Goal: Transaction & Acquisition: Obtain resource

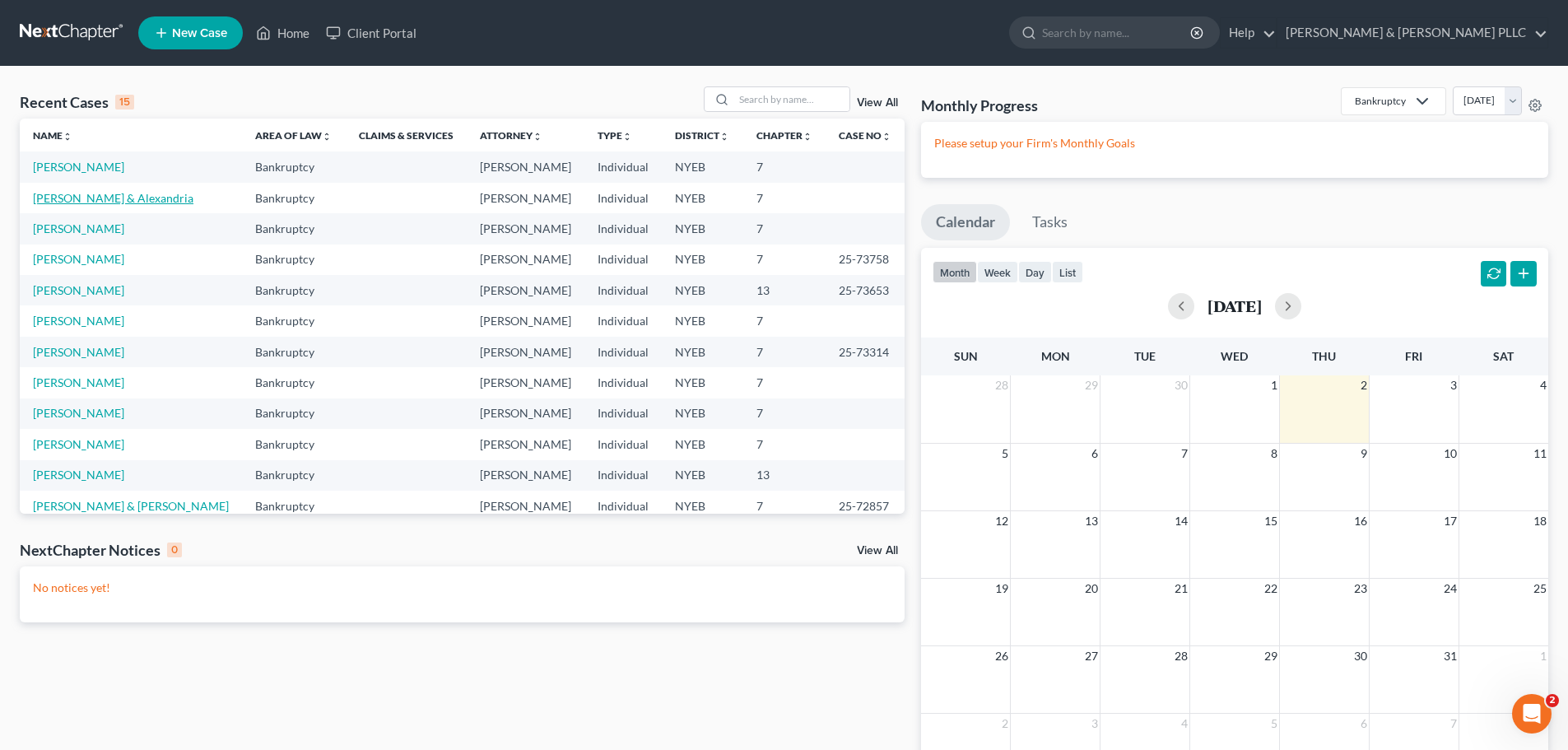
click at [73, 199] on link "[PERSON_NAME] & Alexandria" at bounding box center [114, 198] width 161 height 14
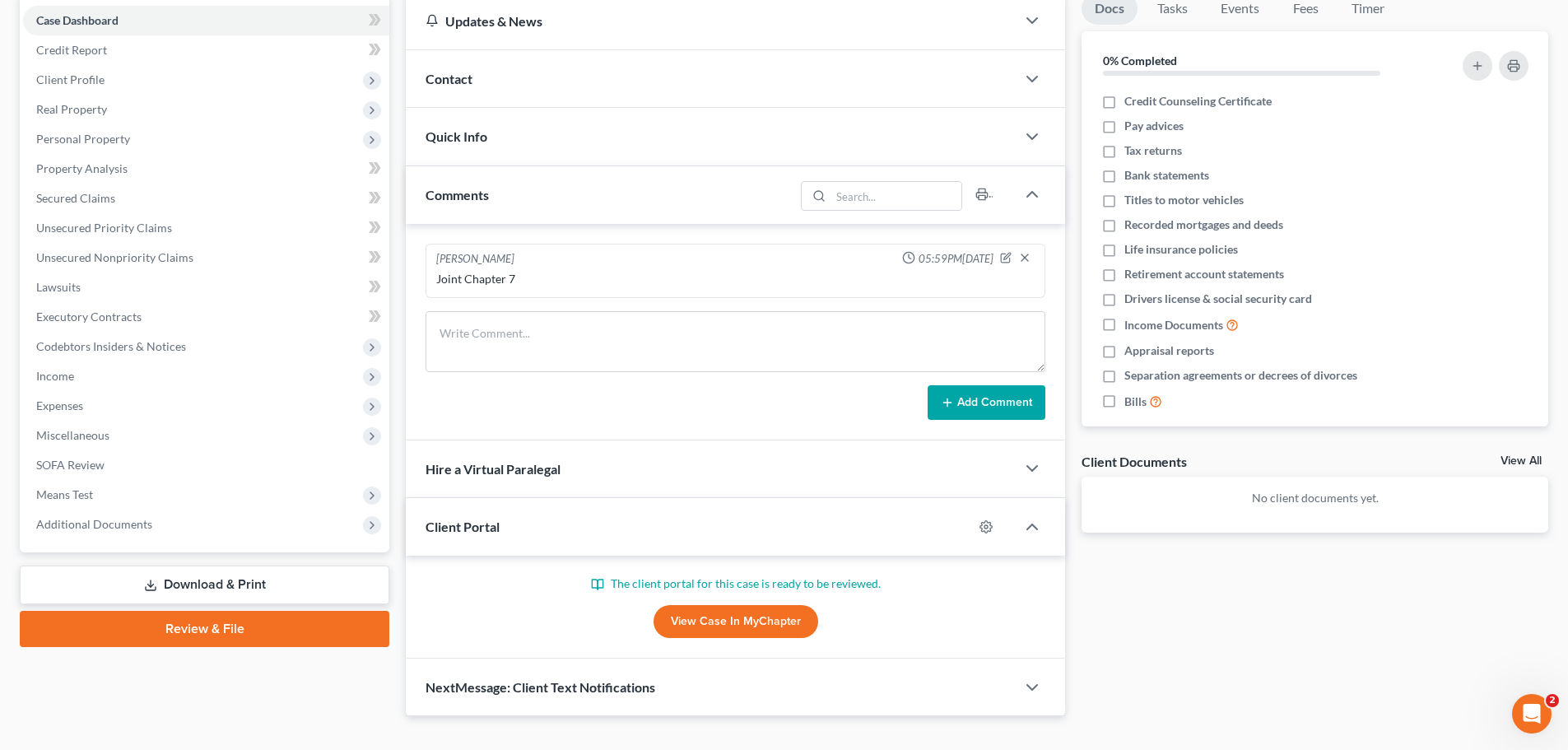
scroll to position [194, 0]
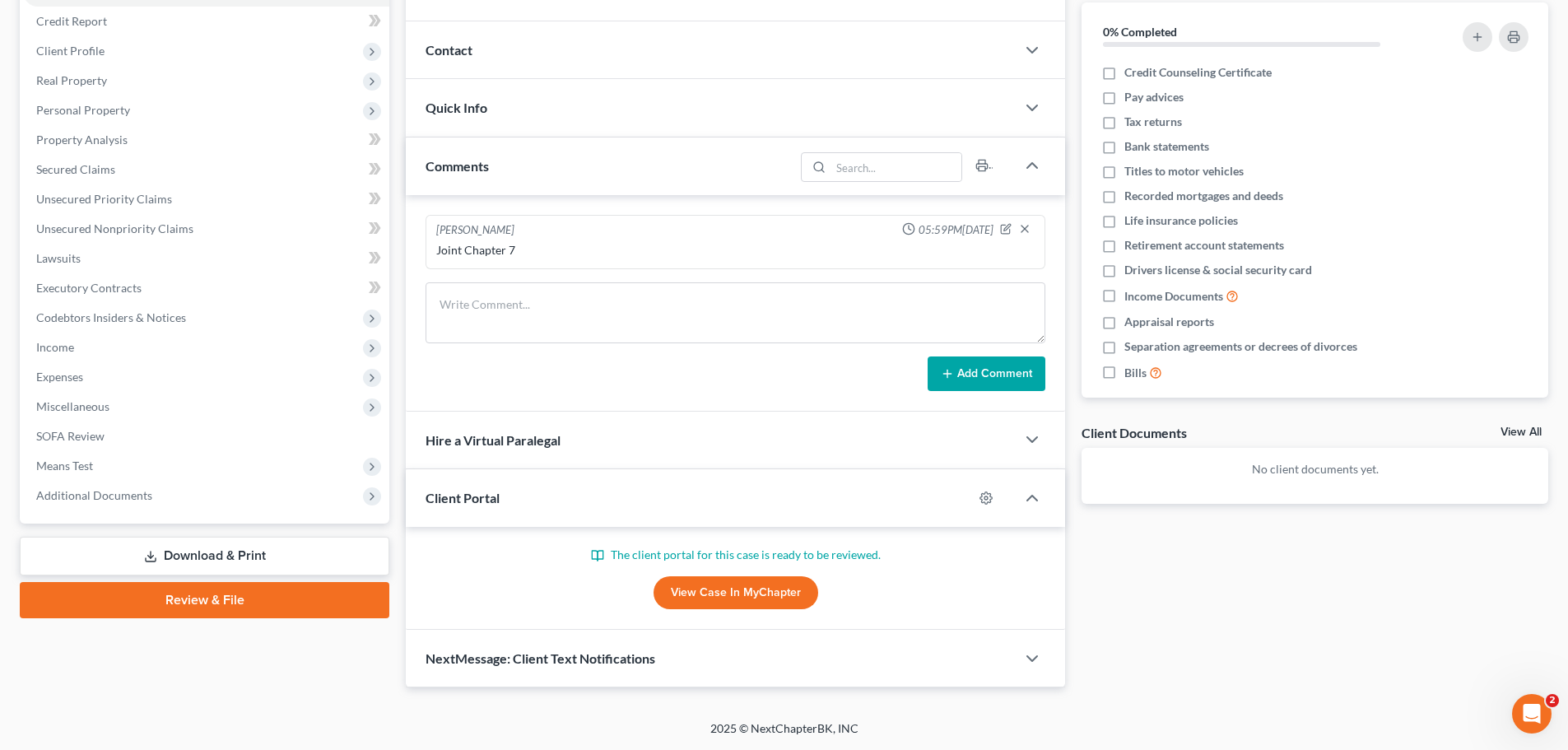
drag, startPoint x: 261, startPoint y: 555, endPoint x: 362, endPoint y: 545, distance: 101.5
click at [261, 555] on link "Download & Print" at bounding box center [204, 556] width 369 height 39
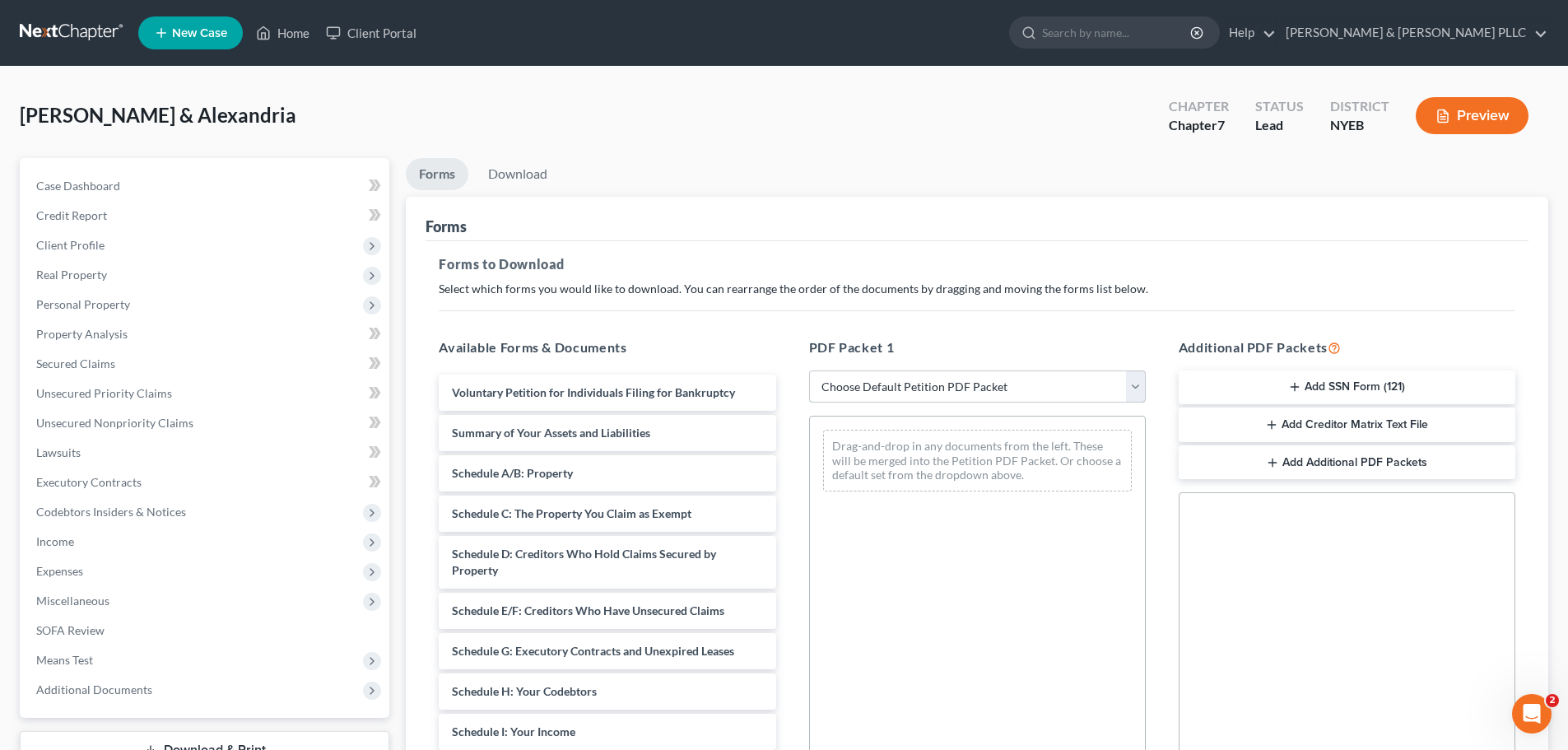
click at [1133, 379] on select "Choose Default Petition PDF Packet Complete Bankruptcy Petition (all forms and …" at bounding box center [977, 387] width 337 height 33
select select "0"
click at [808, 370] on select "Choose Default Petition PDF Packet Complete Bankruptcy Petition (all forms and …" at bounding box center [977, 387] width 337 height 33
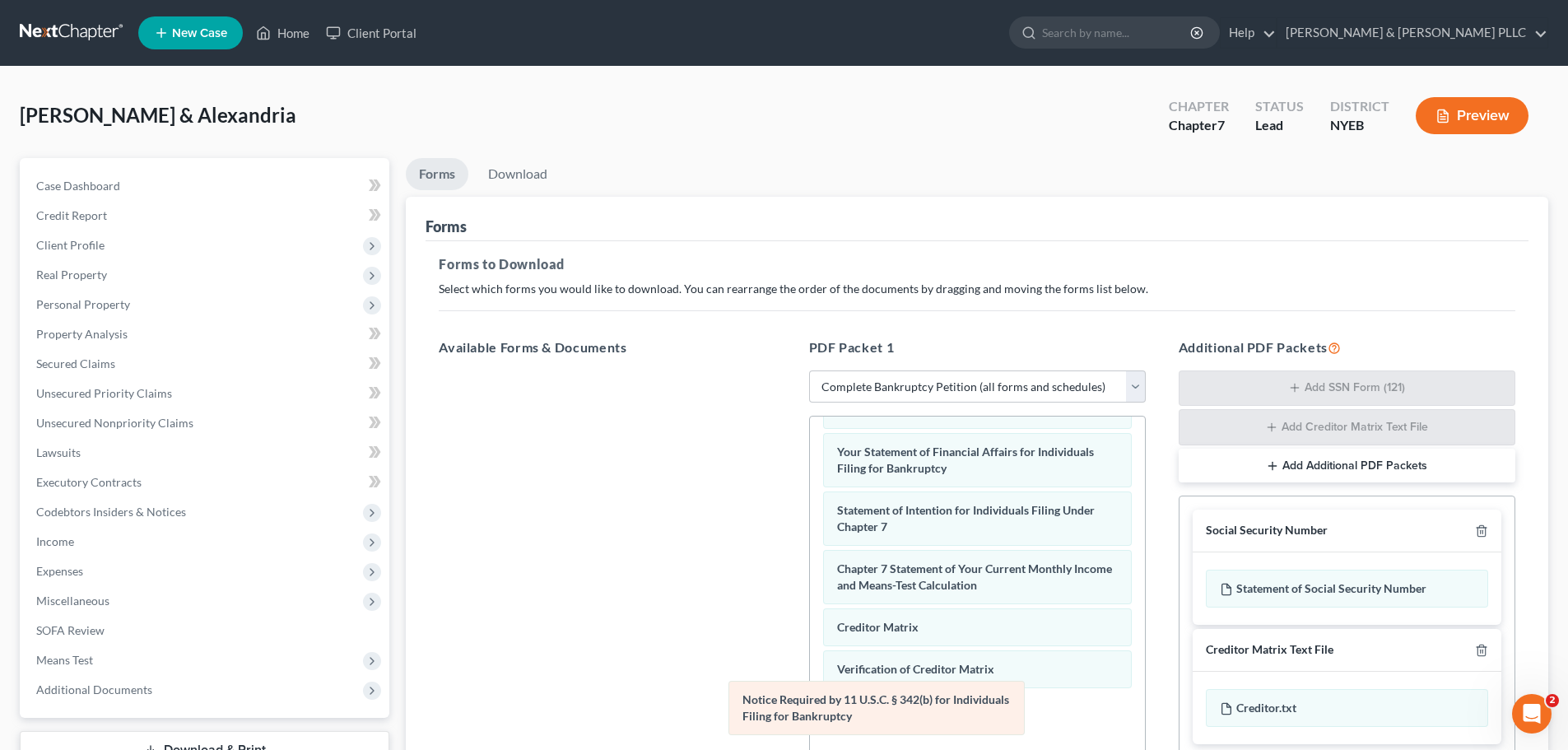
scroll to position [466, 0]
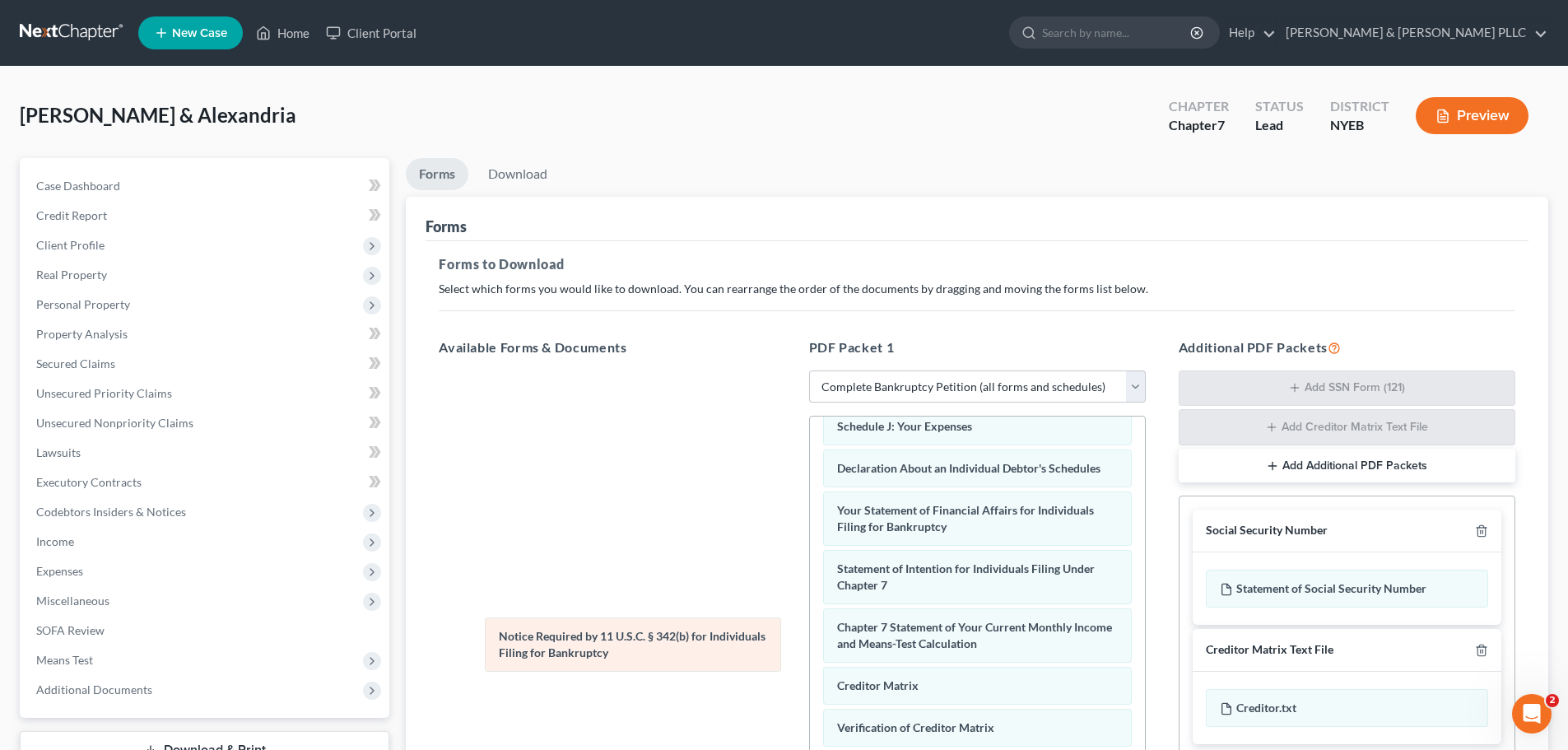
drag, startPoint x: 860, startPoint y: 717, endPoint x: 504, endPoint y: 639, distance: 364.4
click at [809, 639] on div "Notice Required by 11 U.S.C. § 342(b) for Individuals Filing for Bankruptcy Vol…" at bounding box center [977, 417] width 335 height 901
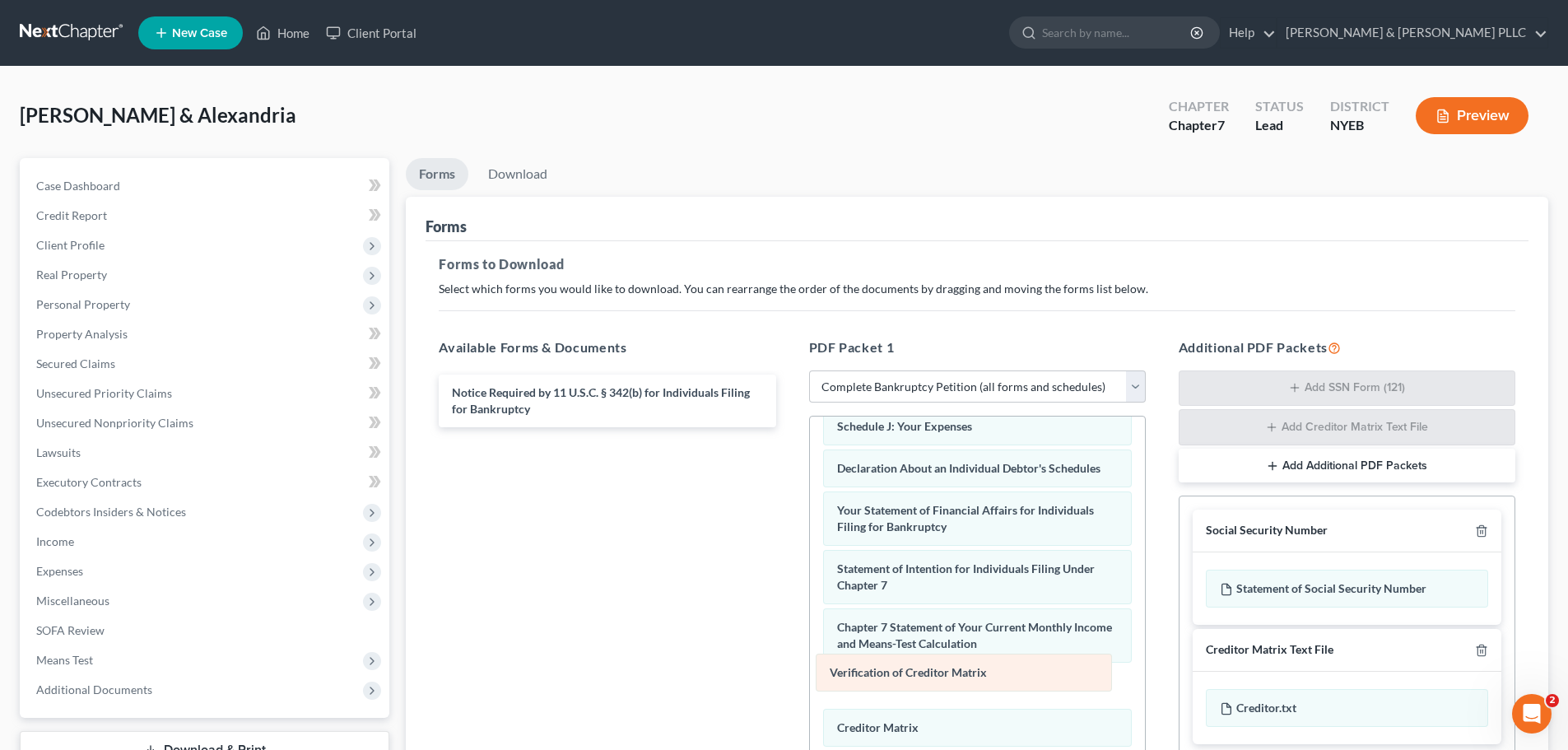
drag, startPoint x: 888, startPoint y: 733, endPoint x: 881, endPoint y: 679, distance: 54.5
click at [881, 679] on div "Verification of Creditor Matrix Voluntary Petition for Individuals Filing for B…" at bounding box center [977, 417] width 335 height 901
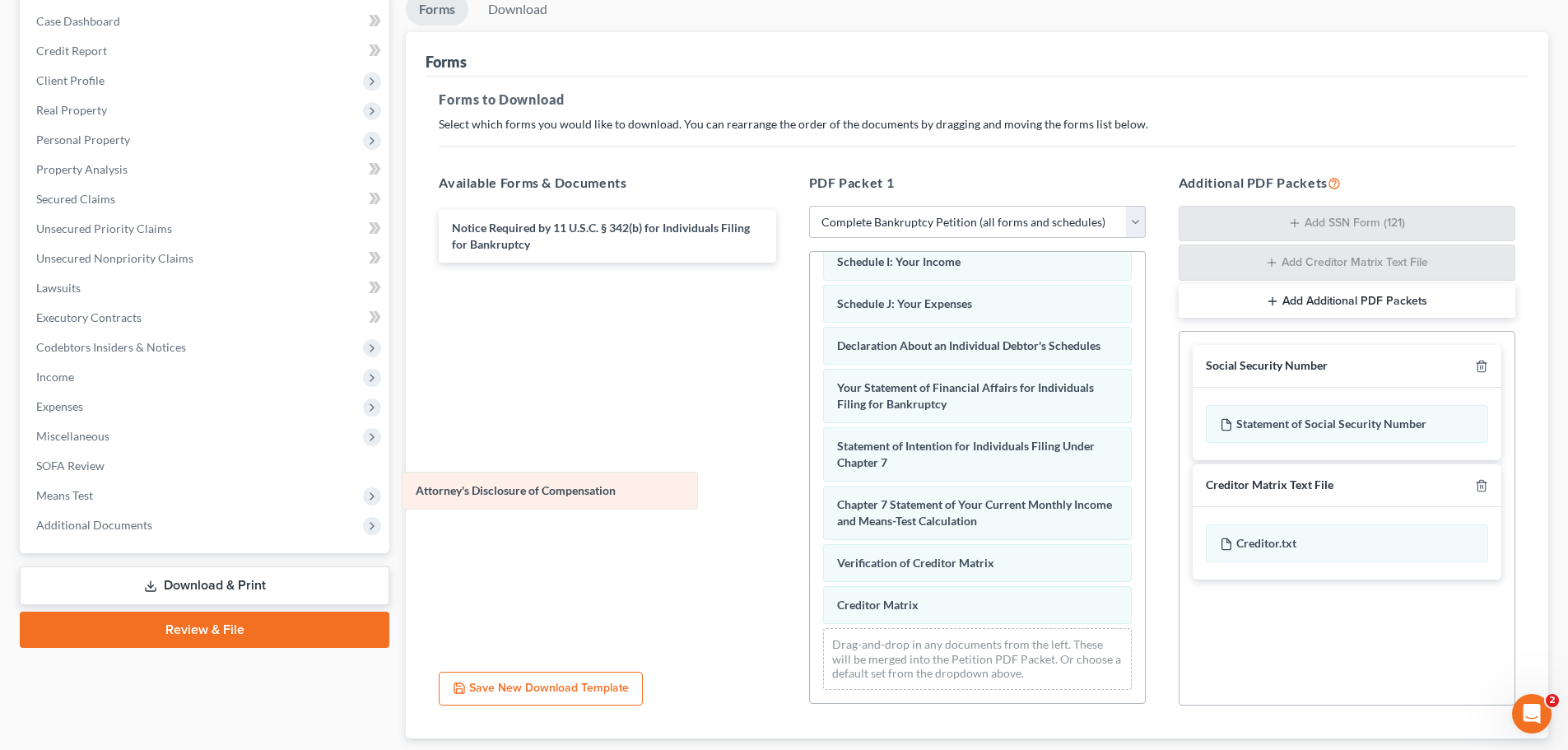
scroll to position [424, 0]
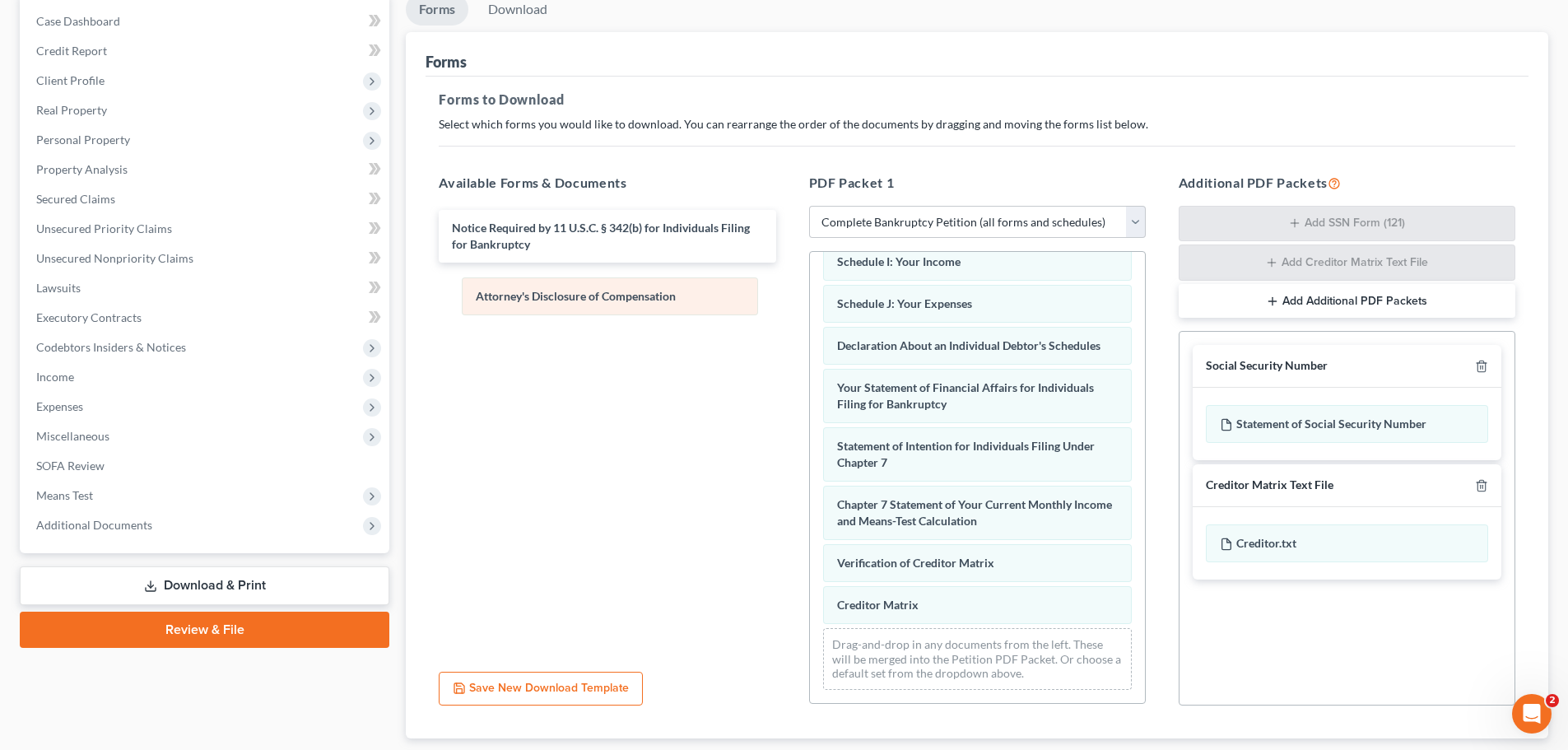
drag, startPoint x: 623, startPoint y: 572, endPoint x: 514, endPoint y: 298, distance: 294.9
click at [809, 298] on div "Attorney's Disclosure of Compensation Voluntary Petition for Individuals Filing…" at bounding box center [977, 273] width 335 height 859
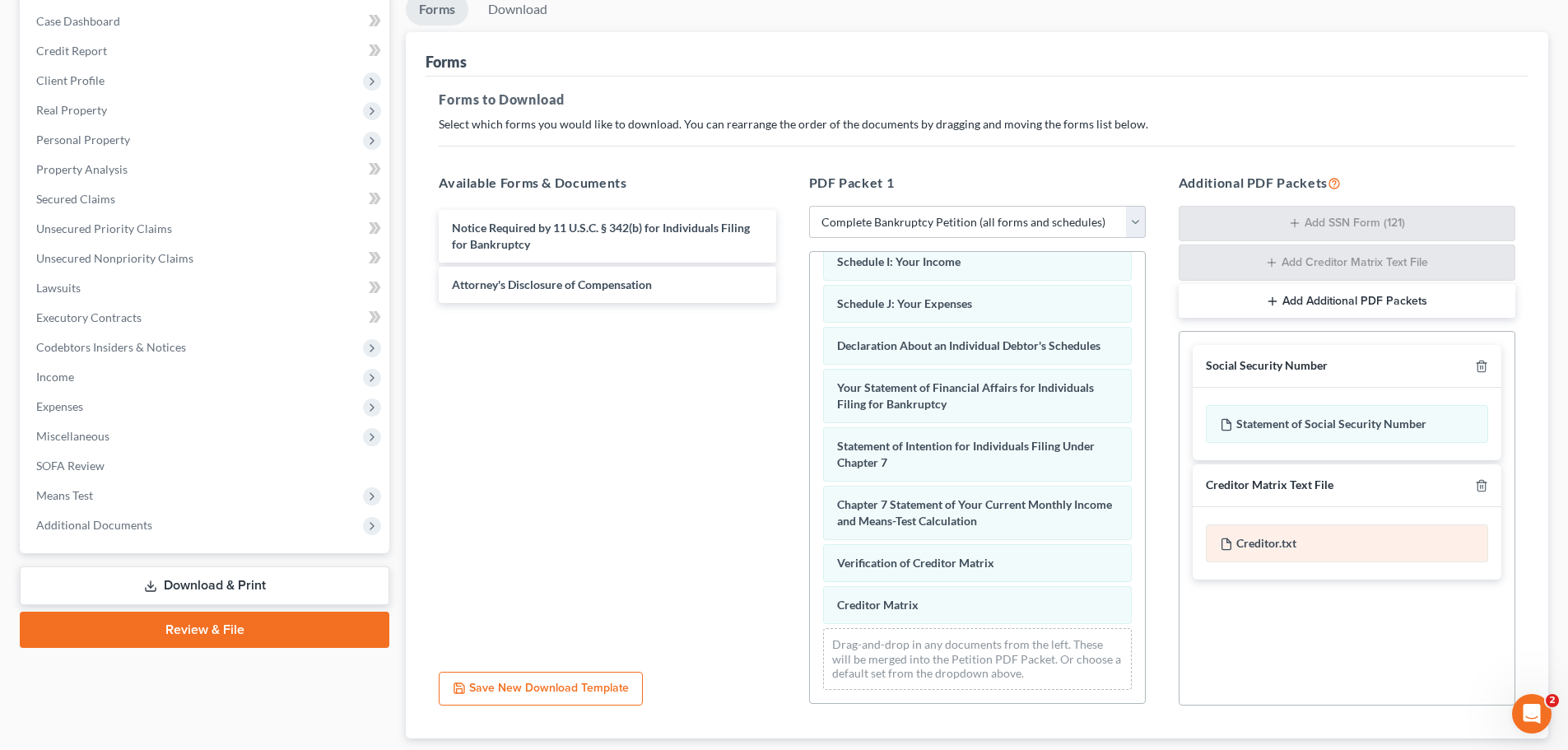
click at [1334, 539] on div "Creditor.txt" at bounding box center [1347, 543] width 282 height 38
click at [1520, 702] on div "Open Intercom Messenger" at bounding box center [1528, 711] width 54 height 54
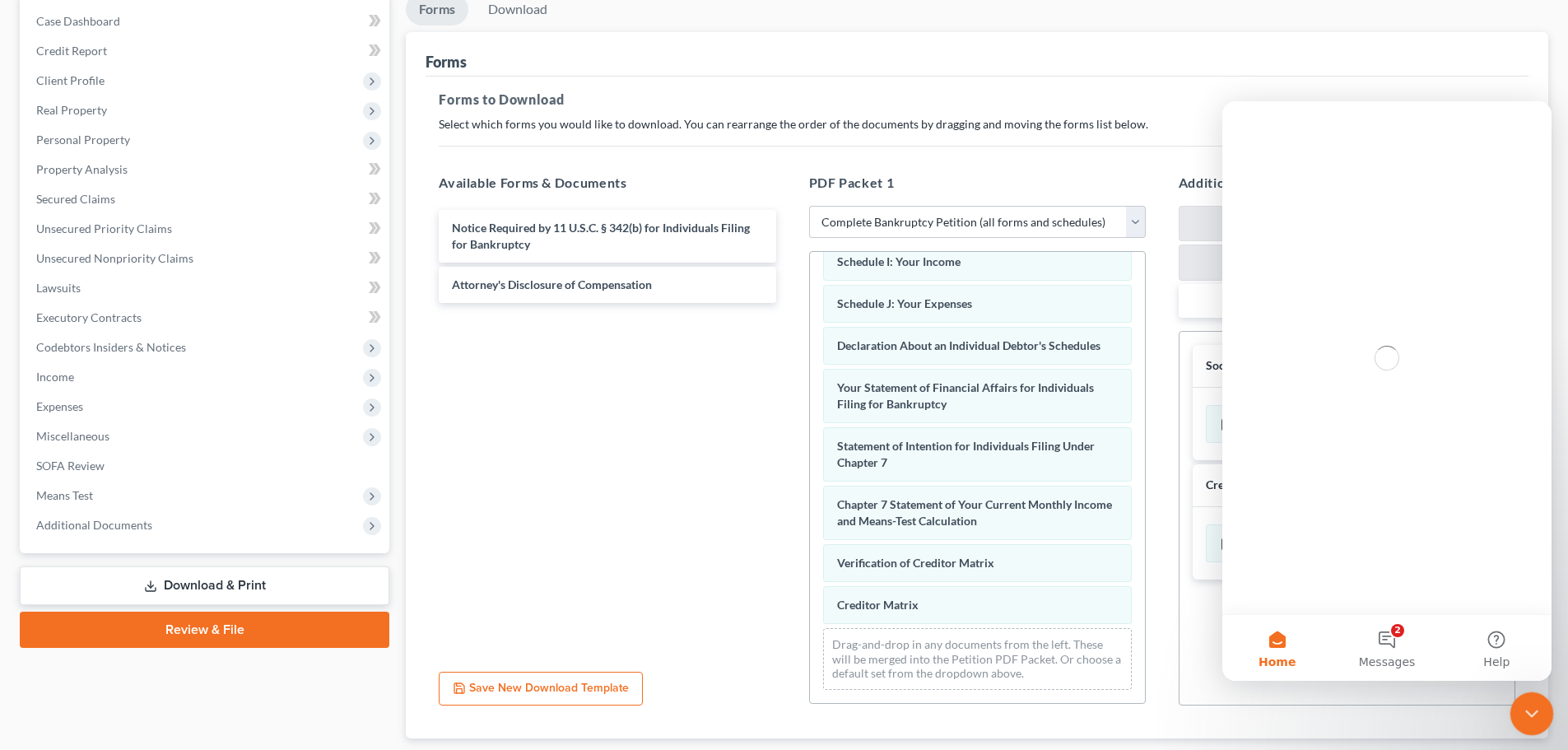
scroll to position [0, 0]
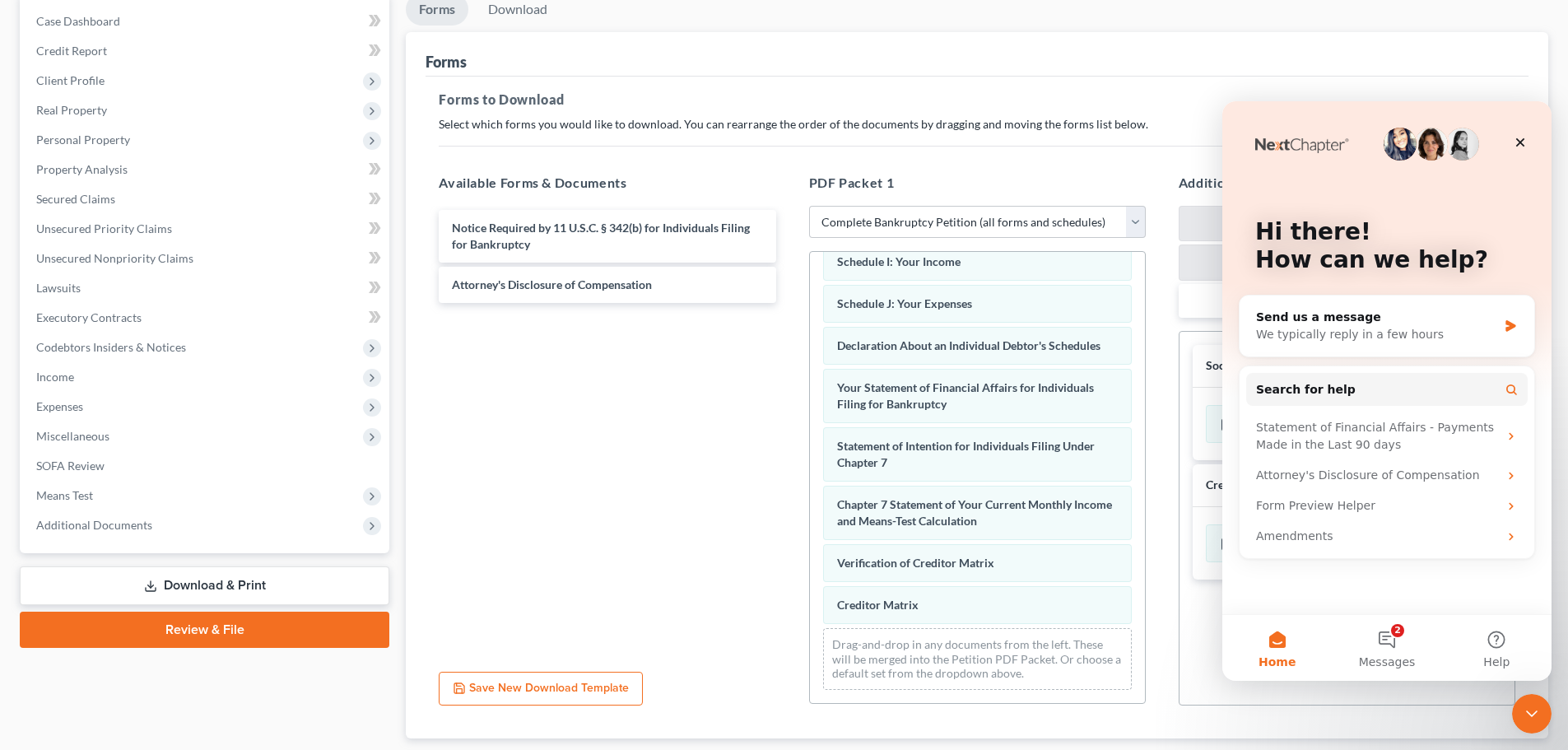
click at [1380, 716] on div "Additional PDF Packets Add SSN Form (121) Add Creditor Matrix Text File Add Add…" at bounding box center [1346, 440] width 369 height 560
click at [1518, 143] on icon "Close" at bounding box center [1520, 142] width 9 height 9
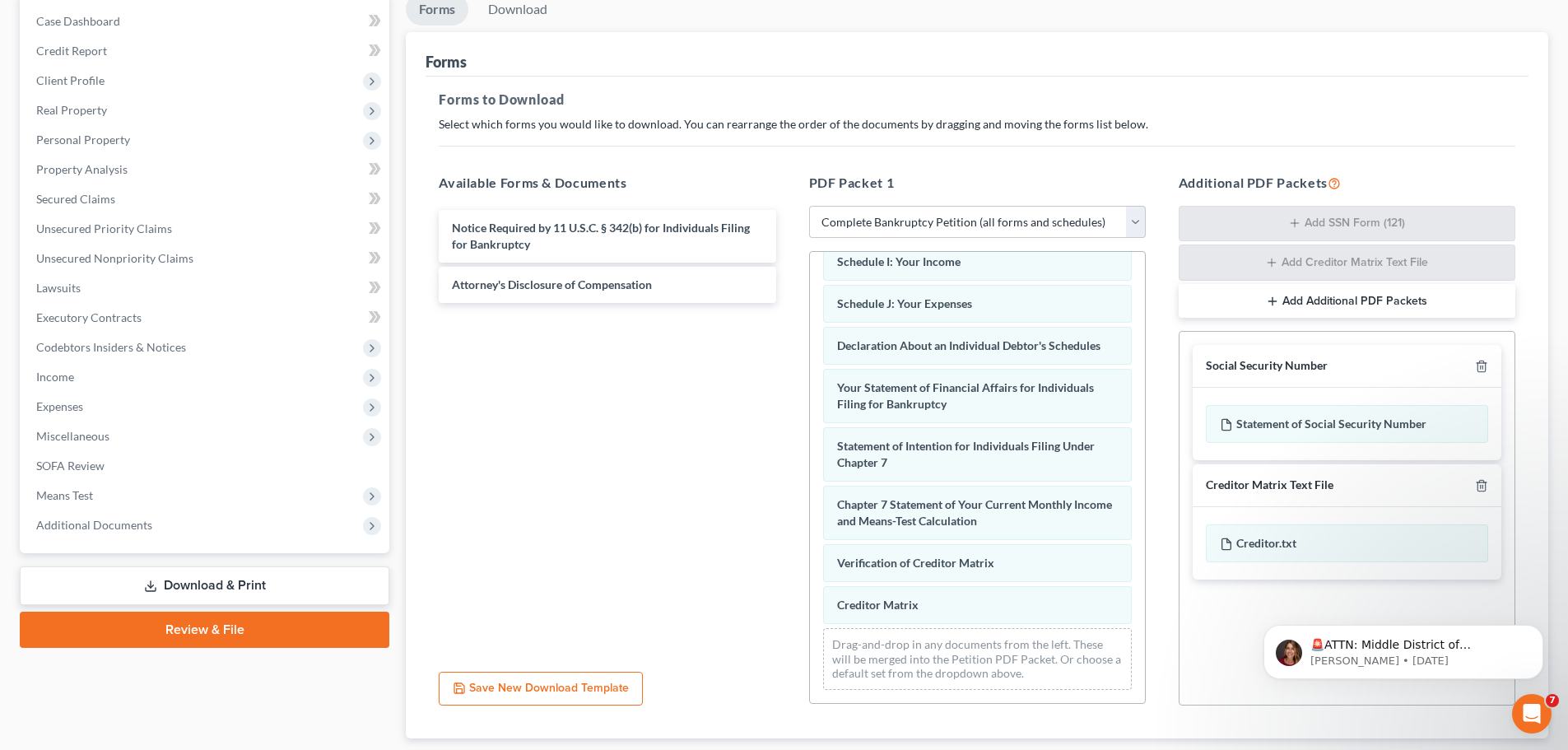
click at [1471, 692] on body "🚨ATTN: Middle District of [US_STATE] The court has added a new Credit Counselin…" at bounding box center [1403, 648] width 316 height 102
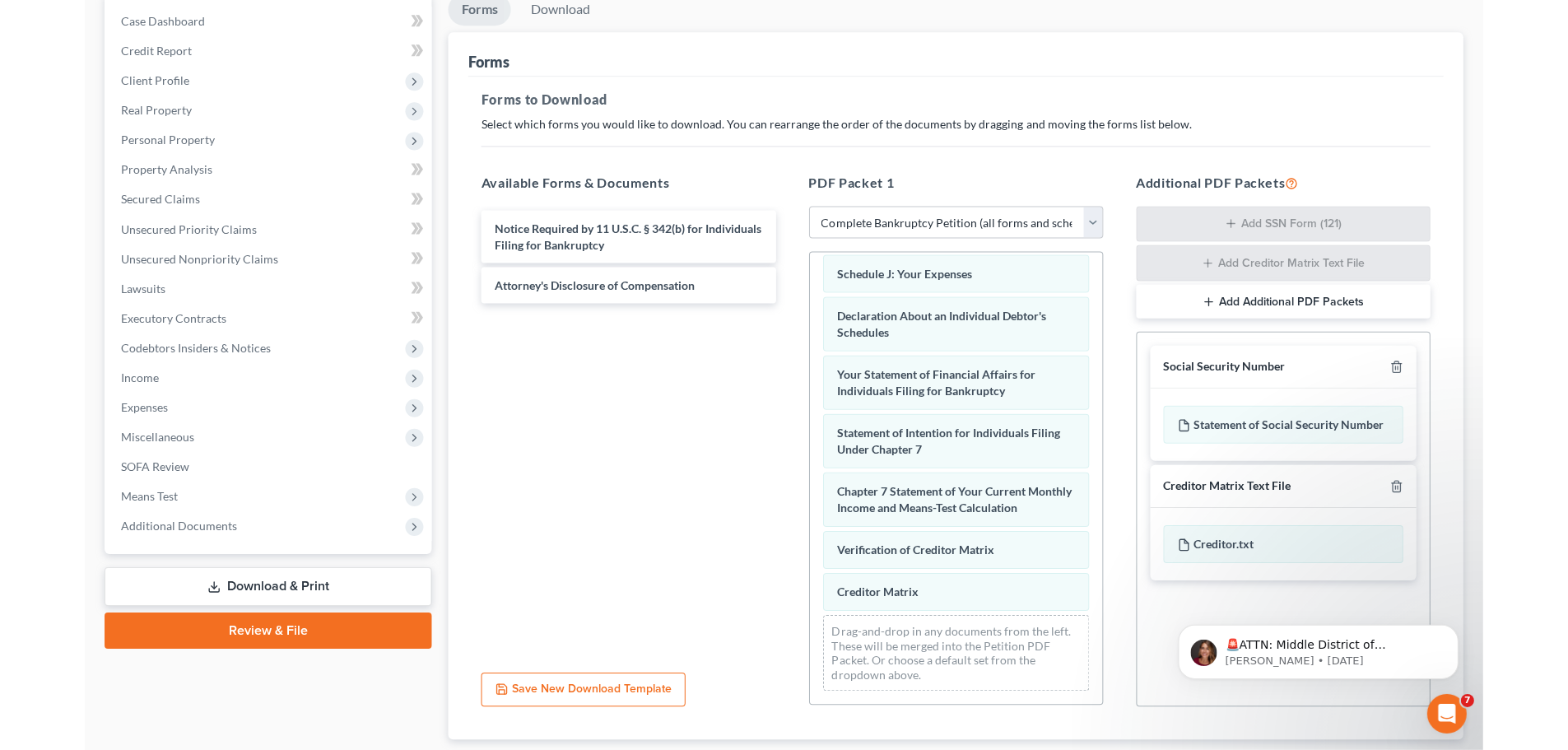
scroll to position [424, 0]
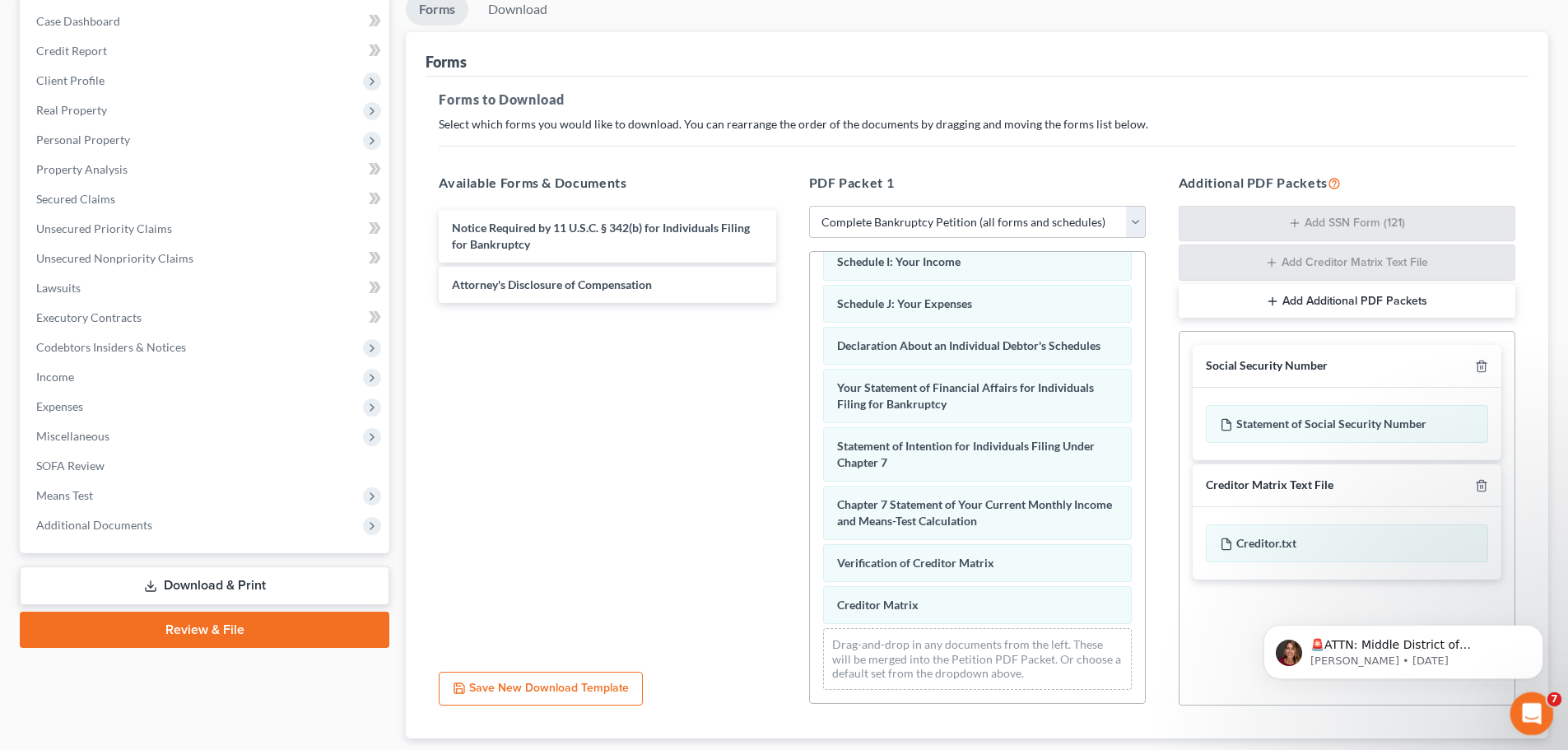
click at [1550, 697] on span "7" at bounding box center [1554, 699] width 15 height 15
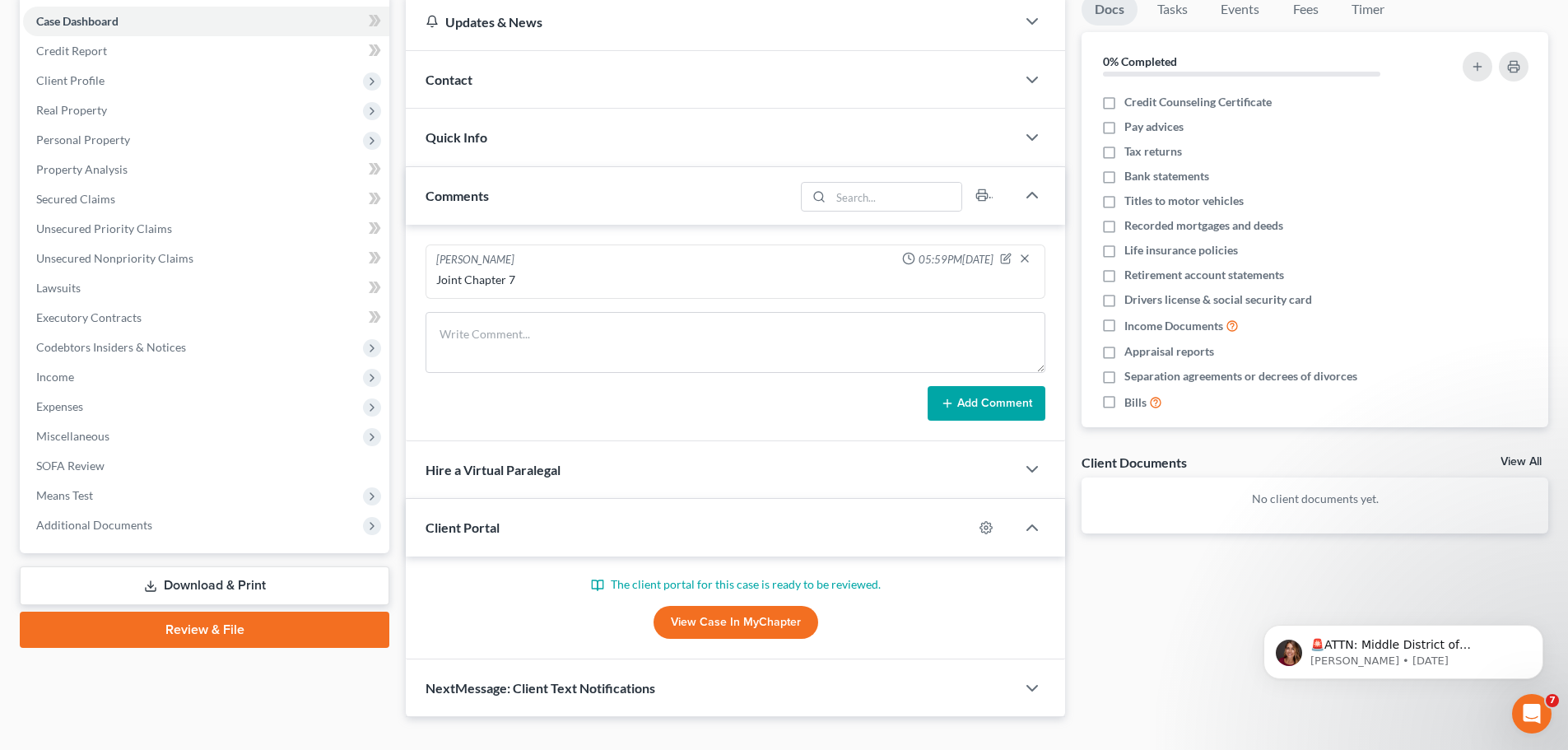
click at [201, 581] on link "Download & Print" at bounding box center [204, 586] width 369 height 39
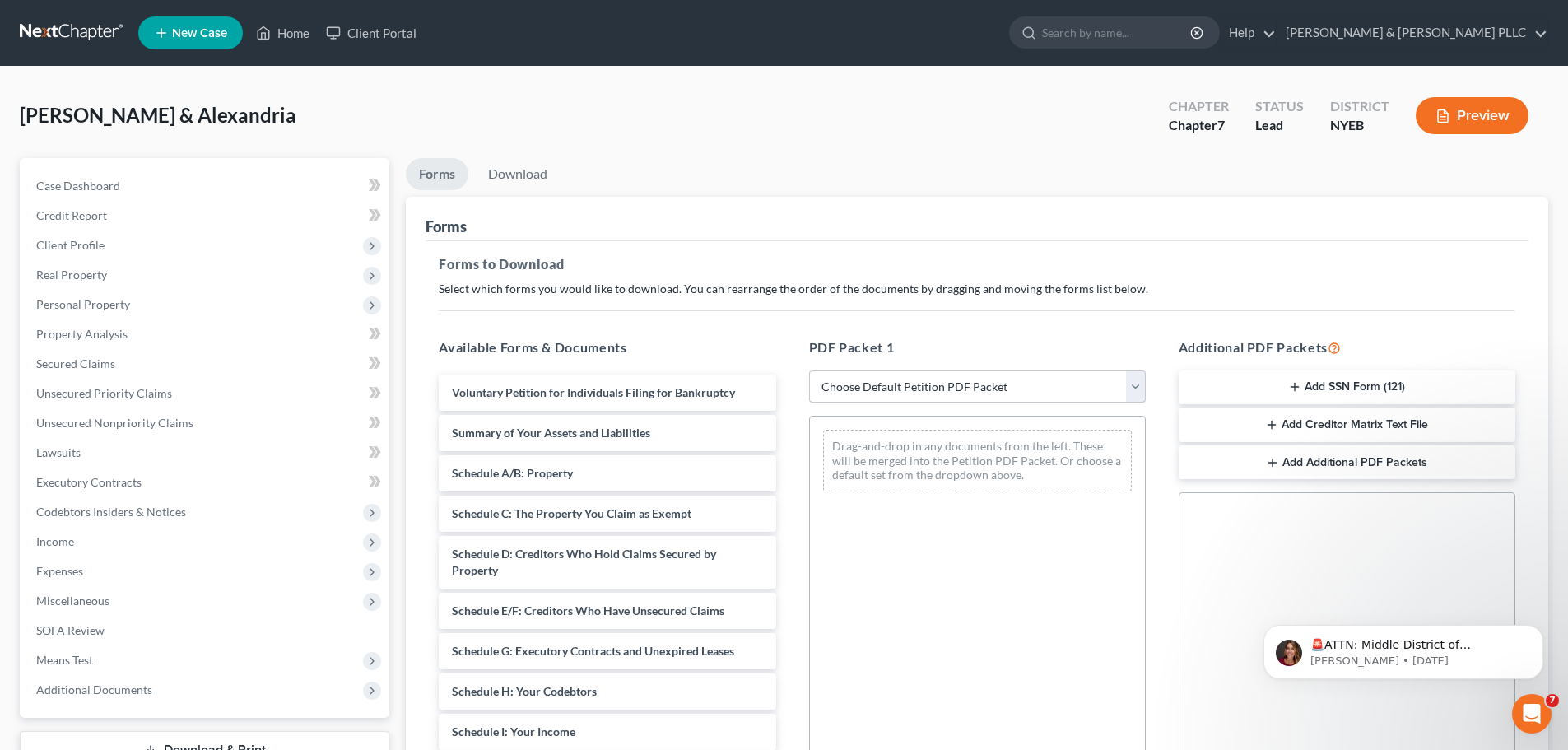
click at [1021, 383] on select "Choose Default Petition PDF Packet Complete Bankruptcy Petition (all forms and …" at bounding box center [977, 387] width 337 height 33
click at [1545, 629] on button "Dismiss notification" at bounding box center [1538, 630] width 22 height 22
click at [939, 382] on select "Choose Default Petition PDF Packet Complete Bankruptcy Petition (all forms and …" at bounding box center [977, 387] width 337 height 33
select select "0"
click at [808, 370] on select "Choose Default Petition PDF Packet Complete Bankruptcy Petition (all forms and …" at bounding box center [977, 387] width 337 height 33
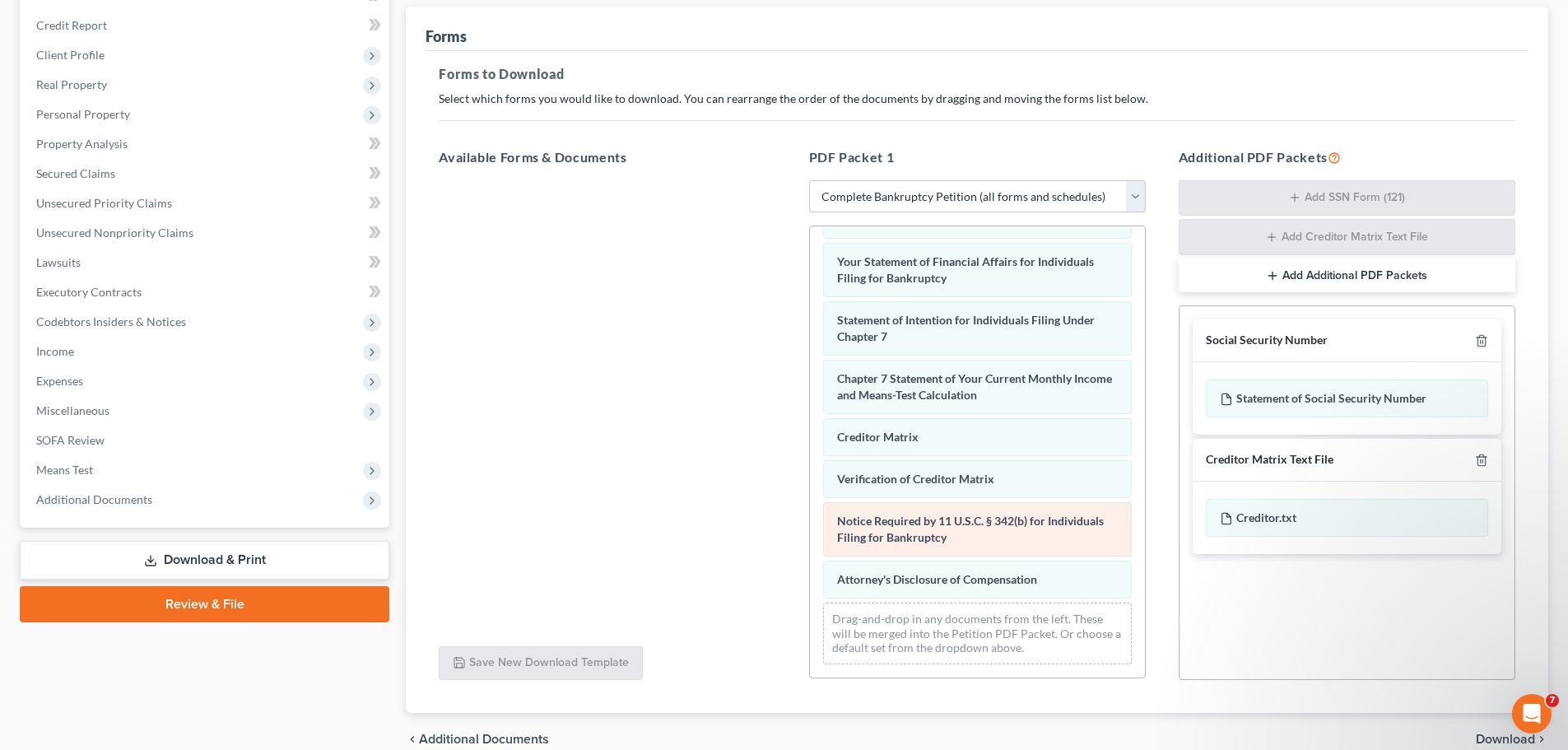
scroll to position [268, 0]
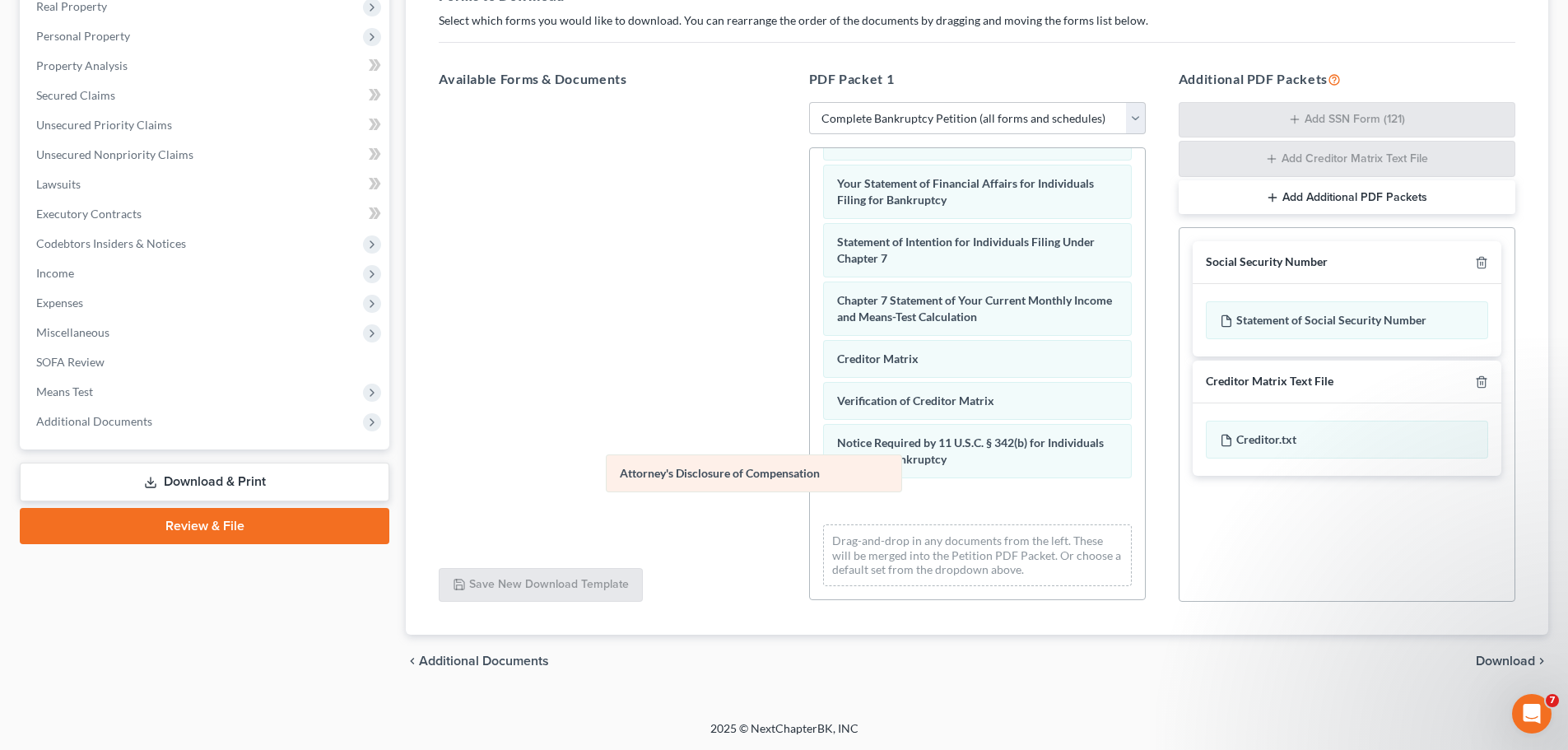
drag, startPoint x: 894, startPoint y: 498, endPoint x: 612, endPoint y: 447, distance: 286.6
click at [809, 447] on div "Attorney's Disclosure of Compensation Voluntary Petition for Individuals Filing…" at bounding box center [977, 119] width 335 height 959
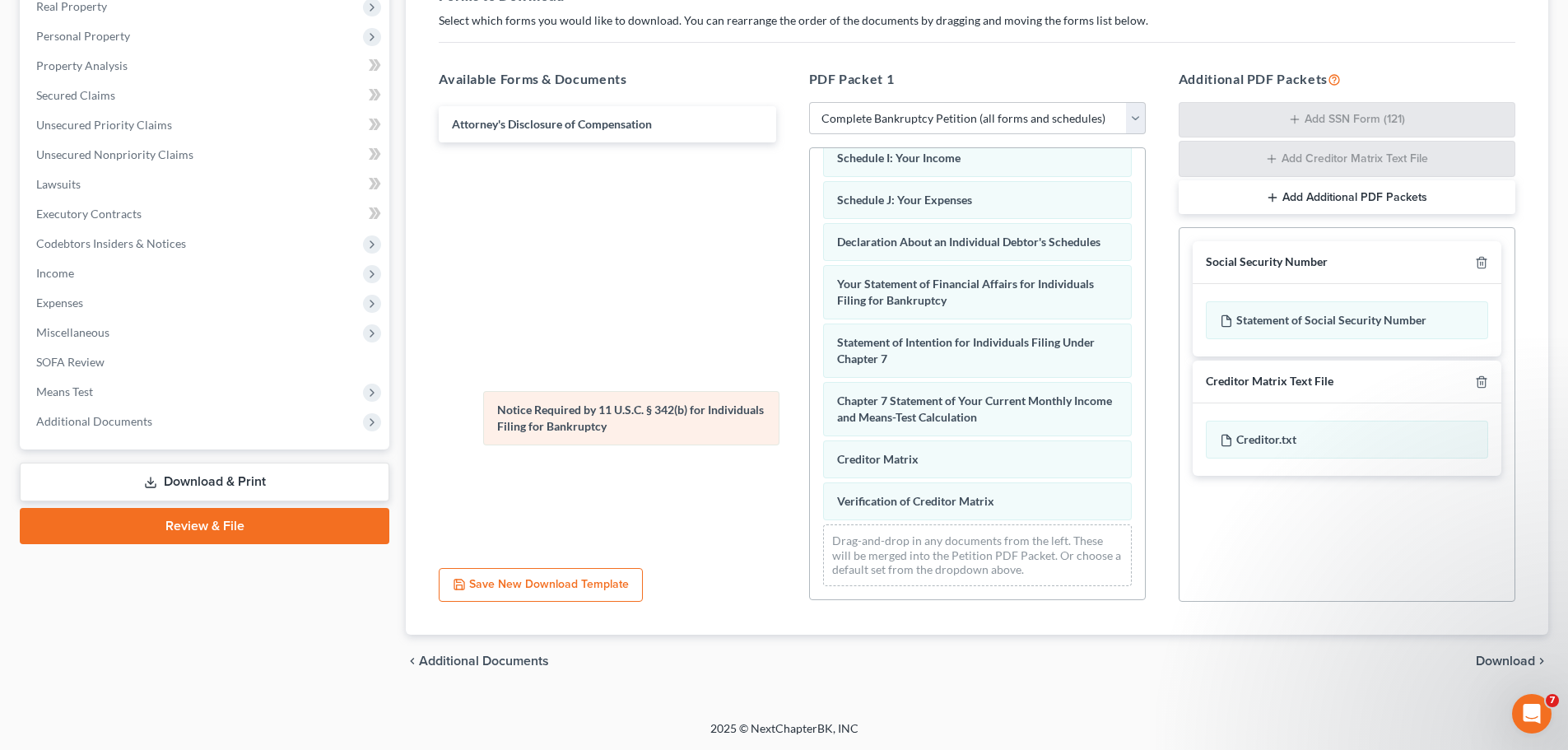
scroll to position [424, 0]
drag, startPoint x: 883, startPoint y: 492, endPoint x: 569, endPoint y: 437, distance: 318.8
click at [809, 405] on div "Notice Required by 11 U.S.C. § 342(b) for Individuals Filing for Bankruptcy Vol…" at bounding box center [977, 169] width 335 height 859
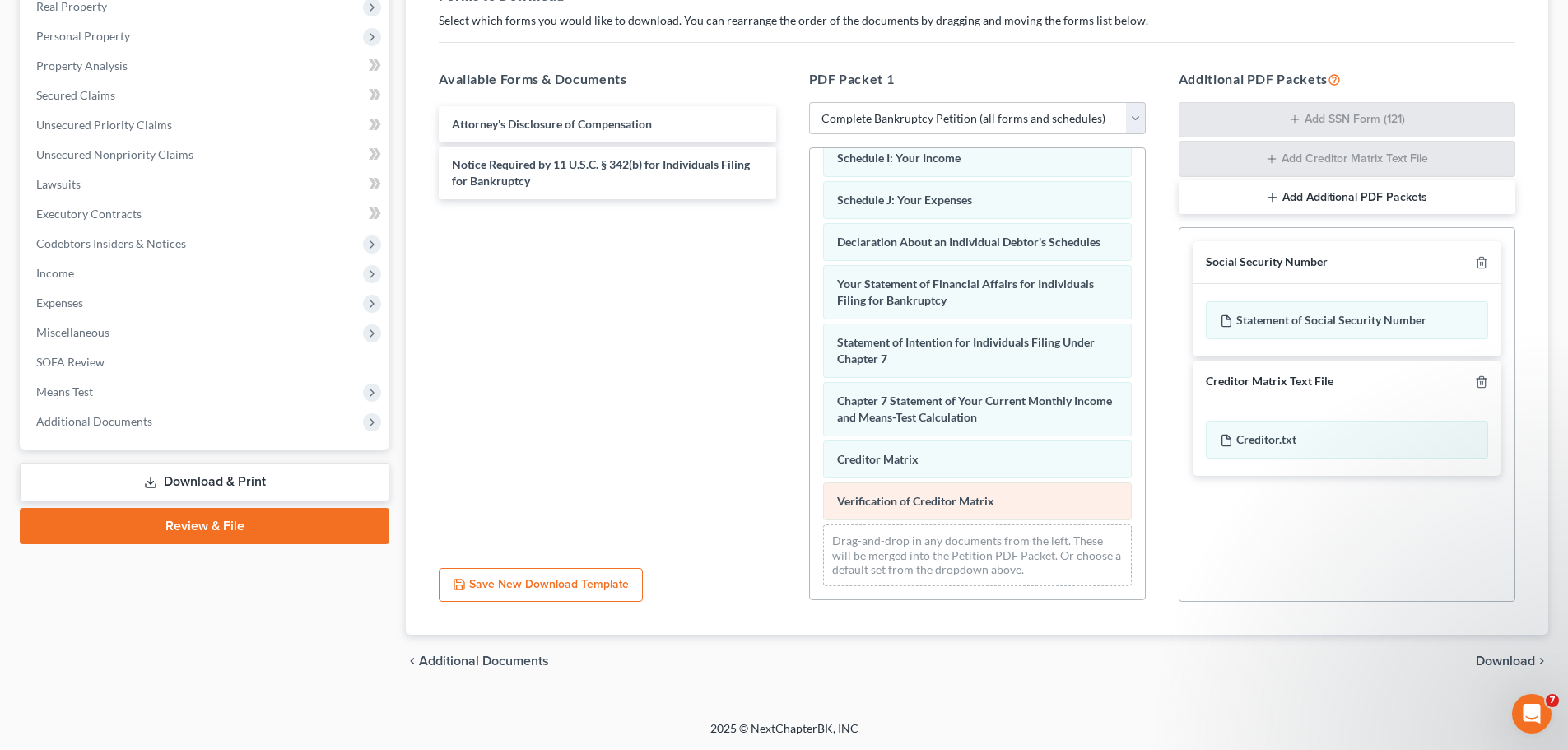
click at [874, 491] on div "Voluntary Petition for Individuals Filing for Bankruptcy Summary of Your Assets…" at bounding box center [977, 169] width 335 height 859
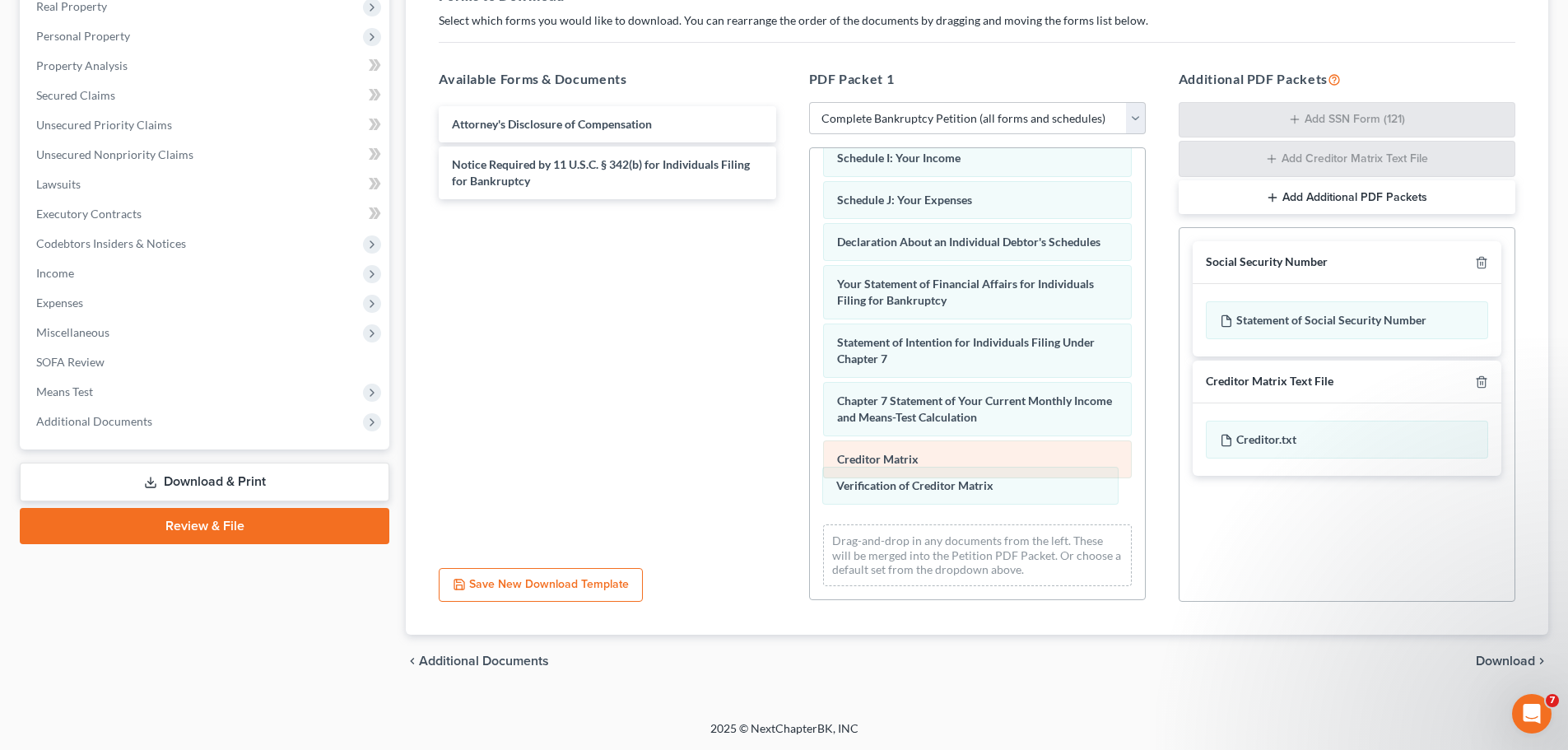
drag, startPoint x: 879, startPoint y: 498, endPoint x: 878, endPoint y: 473, distance: 25.0
click at [878, 478] on div "Verification of Creditor Matrix Voluntary Petition for Individuals Filing for B…" at bounding box center [977, 169] width 335 height 859
drag, startPoint x: 894, startPoint y: 498, endPoint x: 892, endPoint y: 466, distance: 32.1
click at [892, 466] on div "Verification of Creditor Matrix Voluntary Petition for Individuals Filing for B…" at bounding box center [977, 169] width 335 height 859
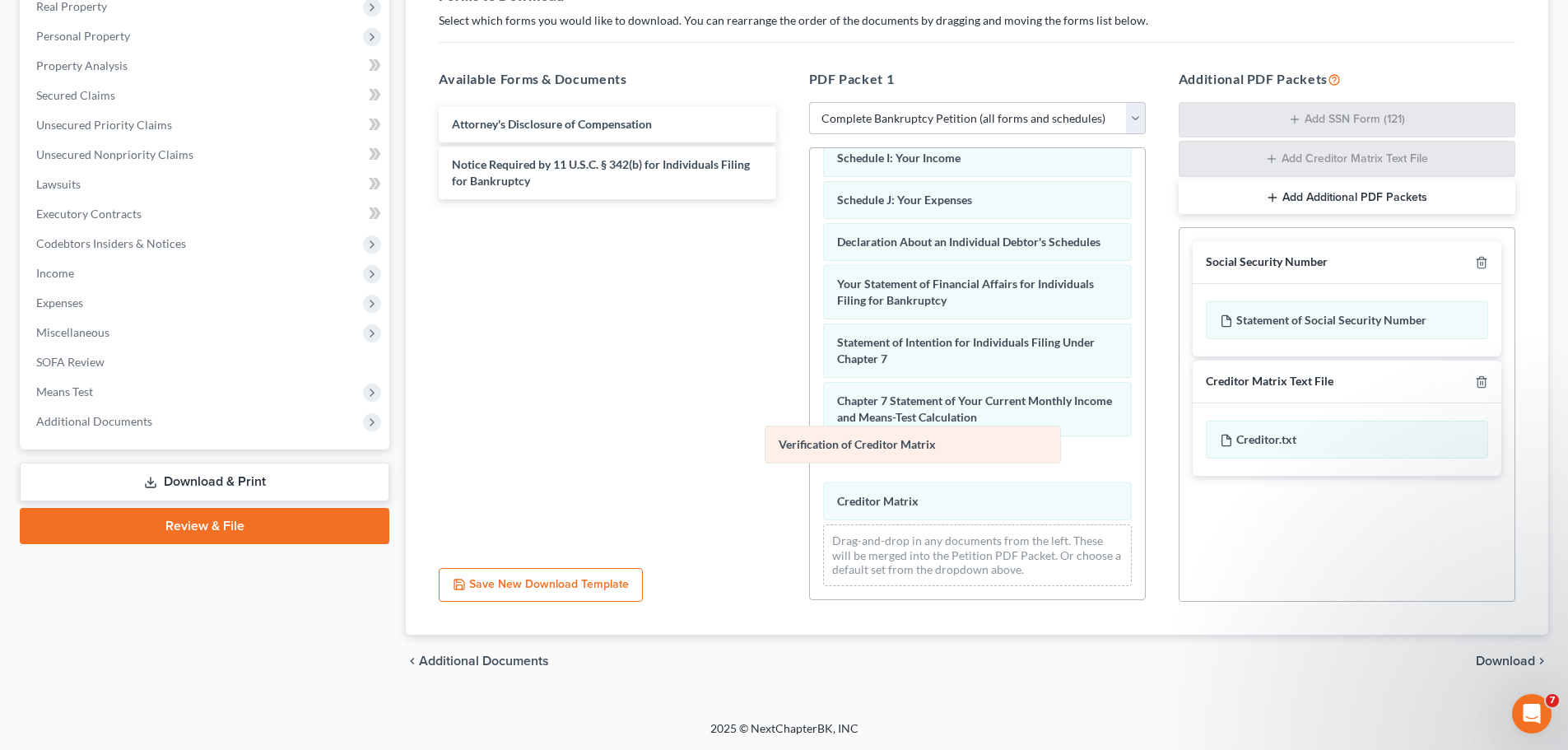
drag, startPoint x: 1023, startPoint y: 504, endPoint x: 970, endPoint y: 446, distance: 78.6
click at [970, 446] on div "Verification of Creditor Matrix Voluntary Petition for Individuals Filing for B…" at bounding box center [977, 169] width 335 height 859
click at [1526, 657] on span "Download" at bounding box center [1504, 660] width 60 height 13
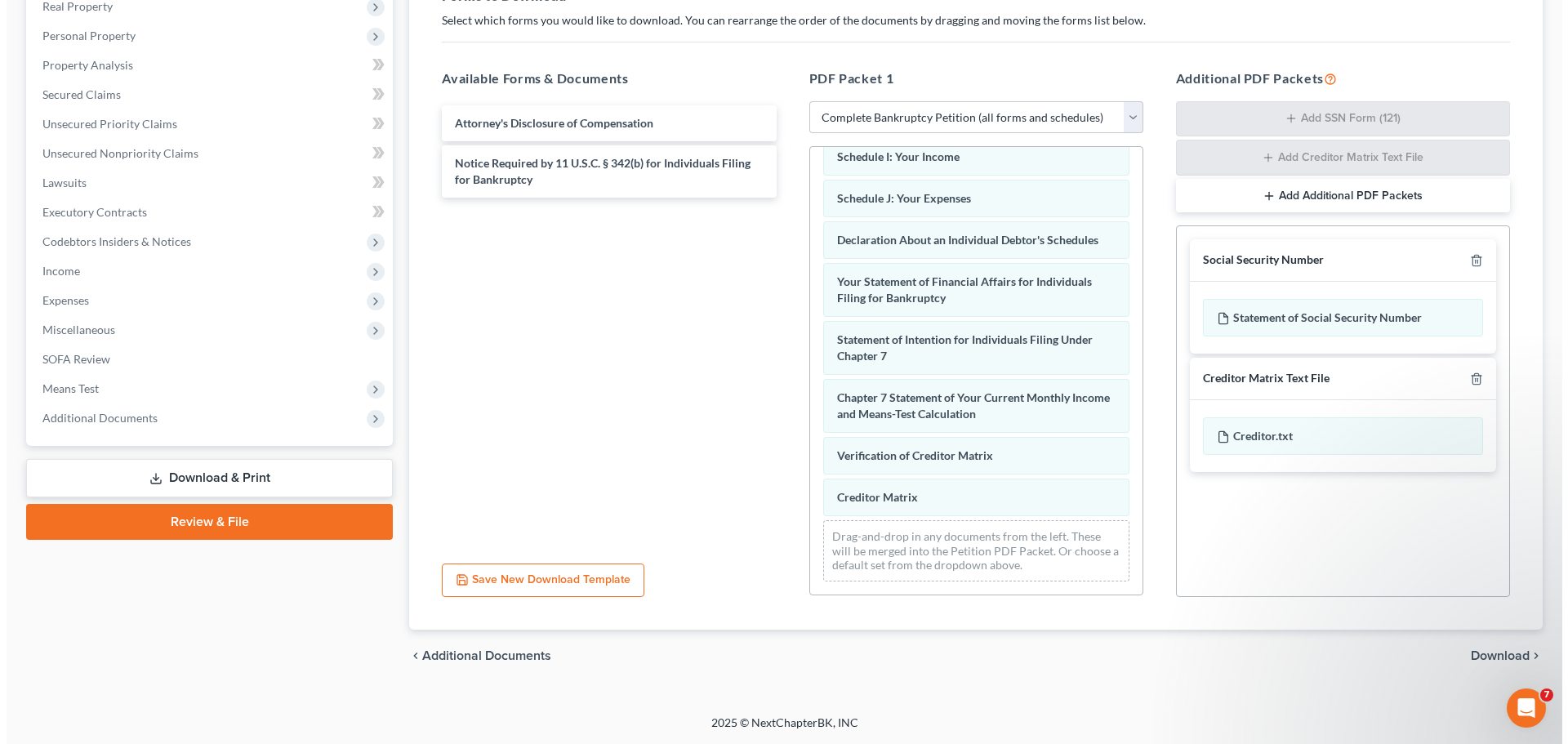
scroll to position [124, 0]
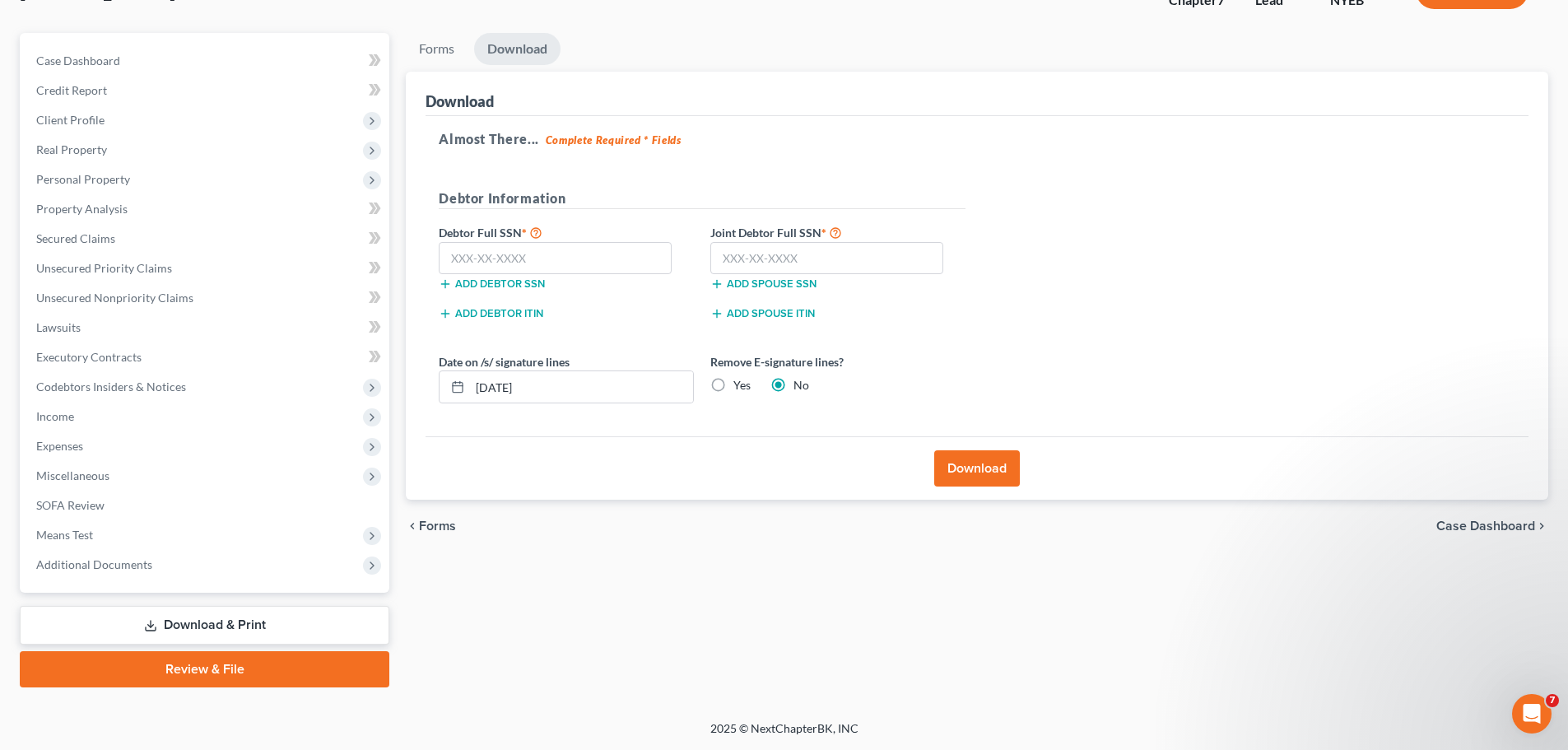
click at [733, 384] on label "Yes" at bounding box center [742, 385] width 18 height 17
click at [740, 384] on input "Yes" at bounding box center [745, 382] width 11 height 11
radio input "true"
radio input "false"
drag, startPoint x: 577, startPoint y: 379, endPoint x: 392, endPoint y: 371, distance: 185.2
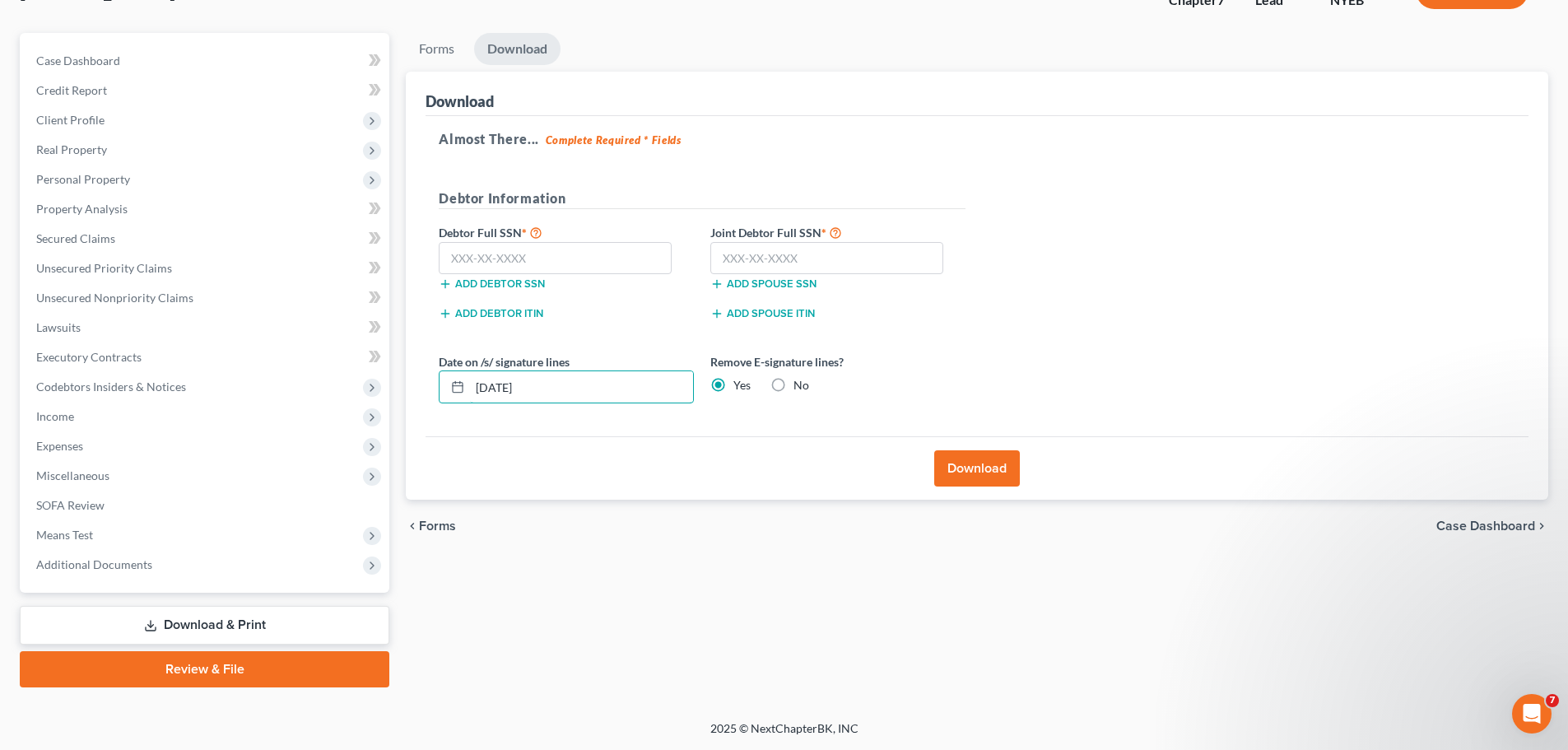
click at [394, 370] on div "Petition Navigation Case Dashboard Payments Invoices Payments Payments Credit R…" at bounding box center [784, 360] width 1545 height 654
click at [991, 469] on button "Download" at bounding box center [976, 468] width 85 height 36
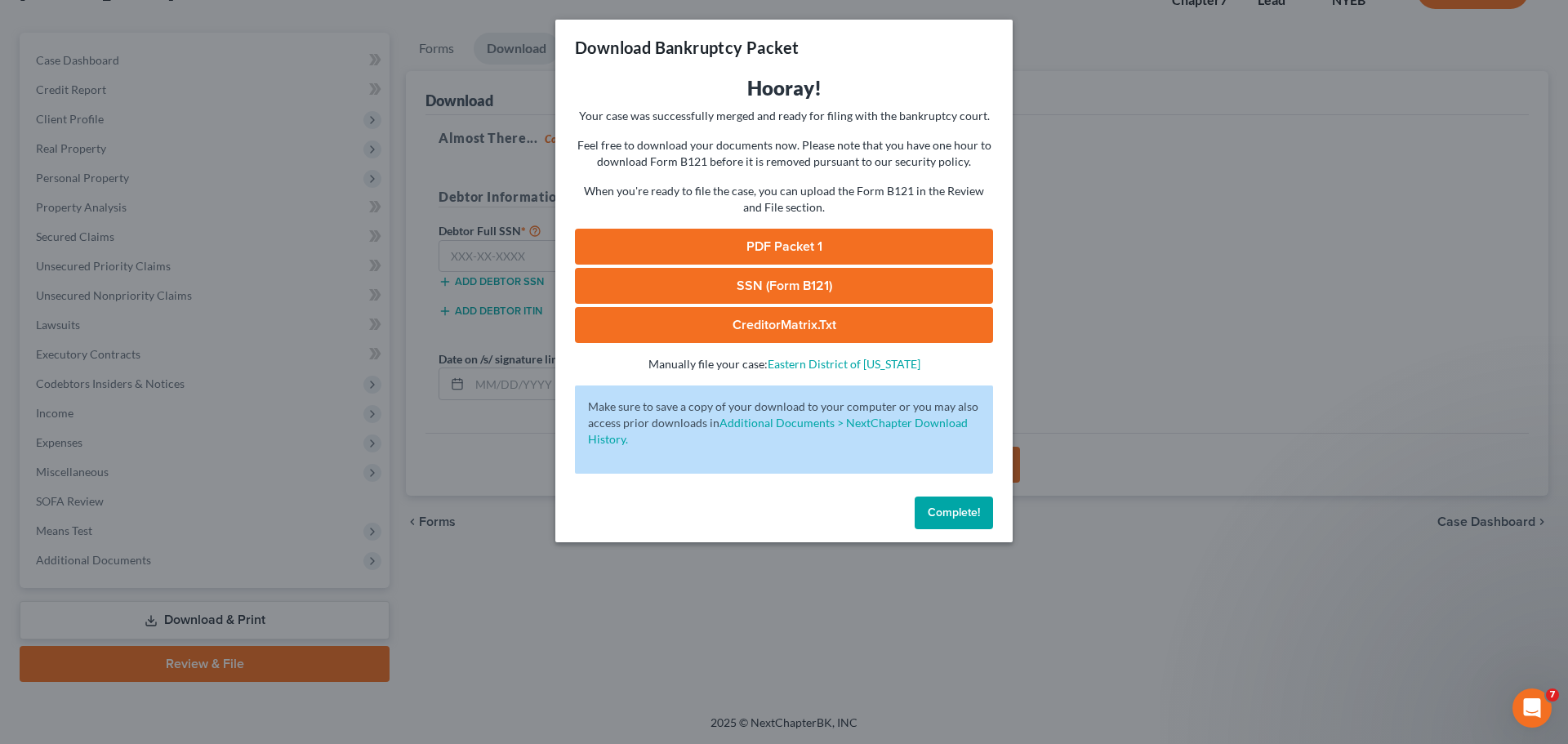
click at [753, 320] on link "CreditorMatrix.txt" at bounding box center [784, 324] width 418 height 36
click at [769, 244] on link "PDF Packet 1" at bounding box center [784, 246] width 418 height 36
